Goal: Find specific page/section: Find specific page/section

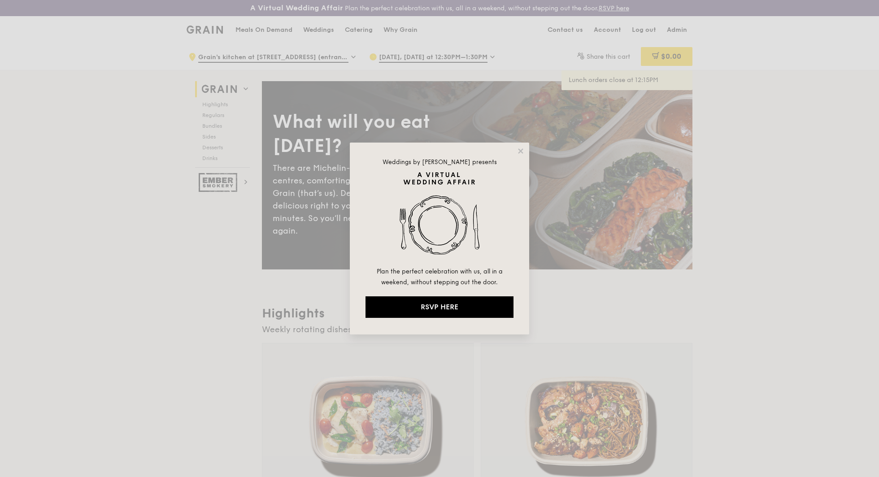
click at [672, 36] on div "Weddings by [PERSON_NAME] presents Plan the perfect celebration with us, all in…" at bounding box center [439, 238] width 879 height 477
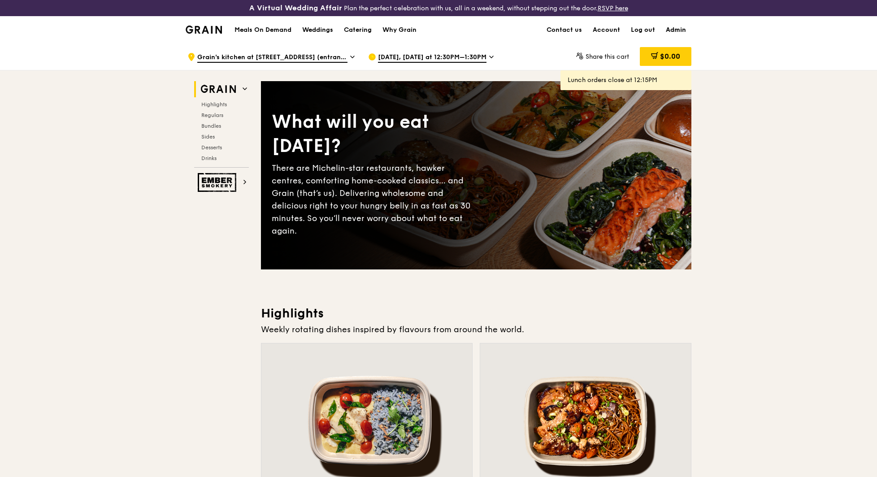
click at [672, 26] on link "Admin" at bounding box center [676, 30] width 31 height 27
select select "100"
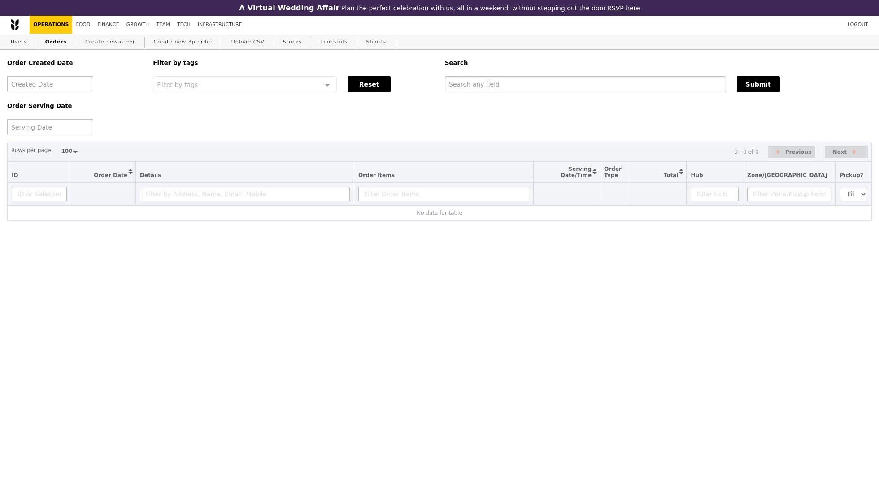
click at [579, 90] on input "text" at bounding box center [585, 84] width 281 height 16
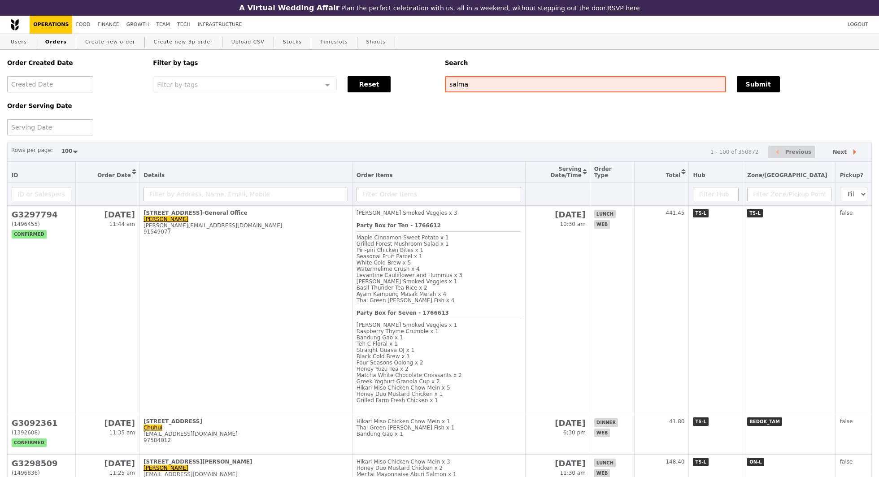
type input "salma"
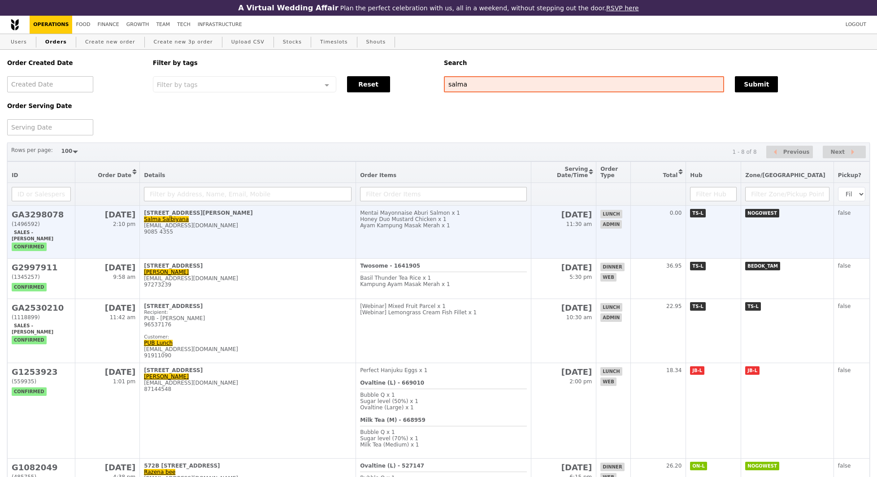
click at [352, 227] on div "[EMAIL_ADDRESS][DOMAIN_NAME]" at bounding box center [248, 225] width 208 height 6
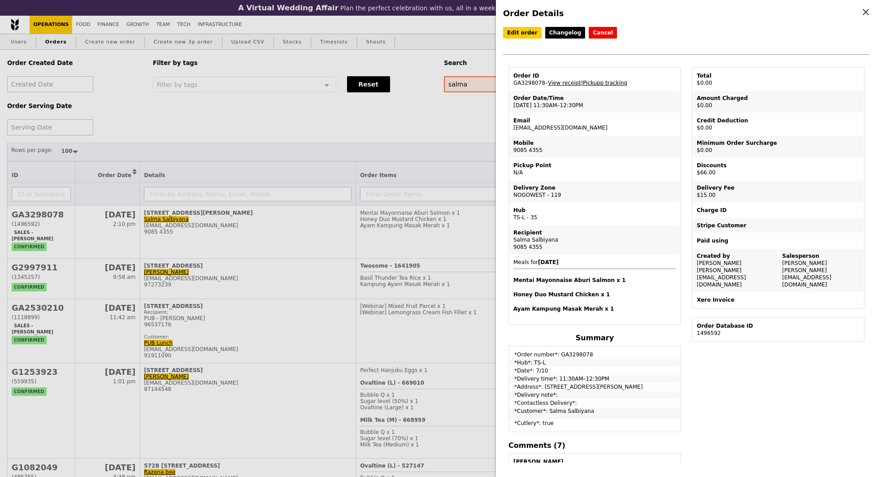
click at [612, 83] on link "Pickupp tracking" at bounding box center [605, 83] width 44 height 6
